Goal: Task Accomplishment & Management: Manage account settings

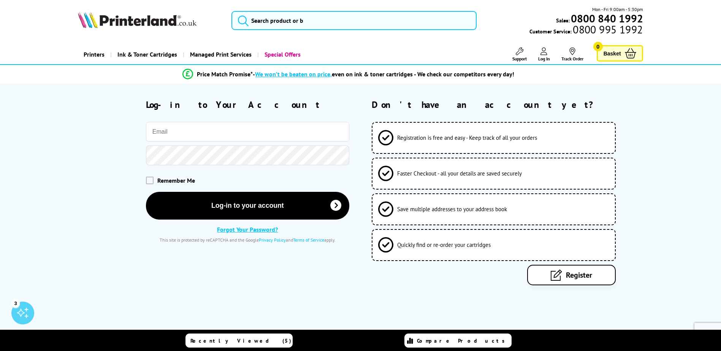
click at [245, 132] on input "email" at bounding box center [247, 132] width 203 height 20
type input "[EMAIL_ADDRESS][DOMAIN_NAME]"
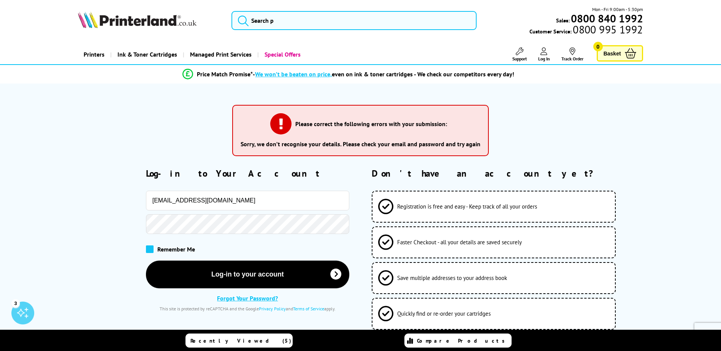
click at [147, 247] on span at bounding box center [150, 250] width 8 height 8
click at [147, 247] on input "checkbox" at bounding box center [147, 247] width 0 height 0
